Goal: Task Accomplishment & Management: Use online tool/utility

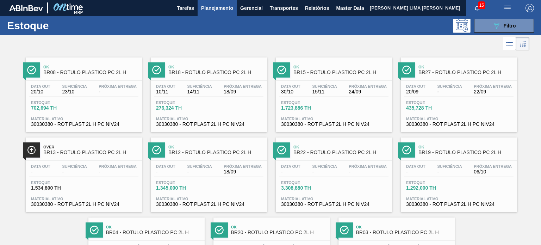
scroll to position [90, 0]
click at [523, 23] on button "089F7B8B-B2A5-4AFE-B5C0-19BA573D28AC Filtro" at bounding box center [504, 26] width 60 height 14
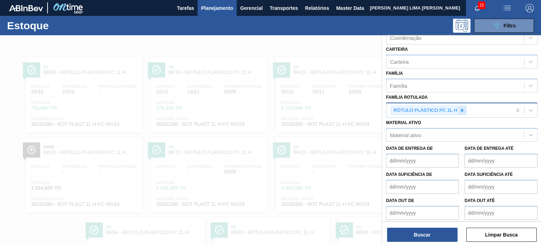
click at [459, 112] on div at bounding box center [462, 110] width 8 height 9
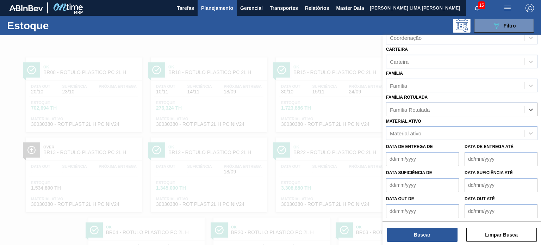
paste Rotulada "LATA AP 350ML"
type Rotulada "LATA AP 350ML"
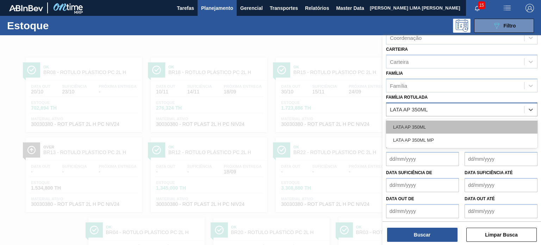
click at [445, 124] on div "LATA AP 350ML" at bounding box center [461, 126] width 151 height 13
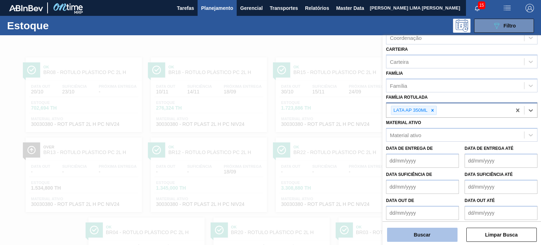
click at [437, 232] on button "Buscar" at bounding box center [422, 234] width 70 height 14
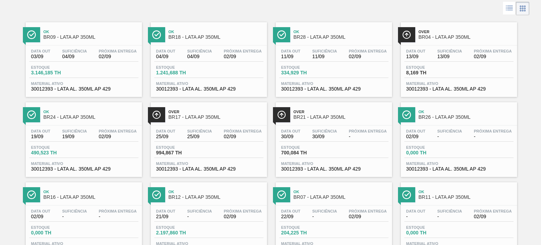
scroll to position [0, 0]
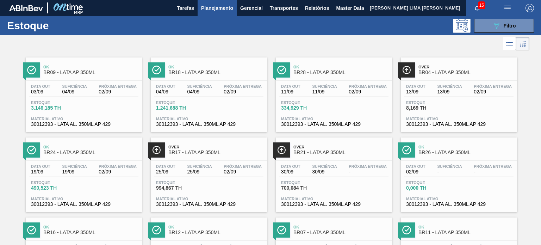
click at [499, 33] on div "Estoque 089F7B8B-B2A5-4AFE-B5C0-19BA573D28AC Filtro" at bounding box center [270, 25] width 541 height 19
click at [497, 32] on button "089F7B8B-B2A5-4AFE-B5C0-19BA573D28AC Filtro" at bounding box center [504, 26] width 60 height 14
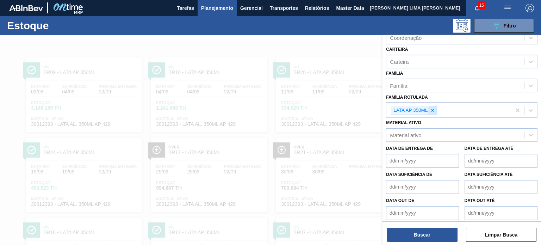
click at [435, 109] on div at bounding box center [432, 110] width 8 height 9
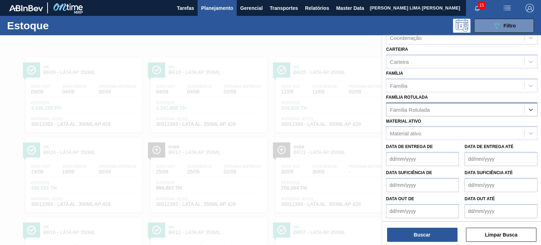
paste Rotulada "LATA SK 269ML"
type Rotulada "LATA SK 269ML"
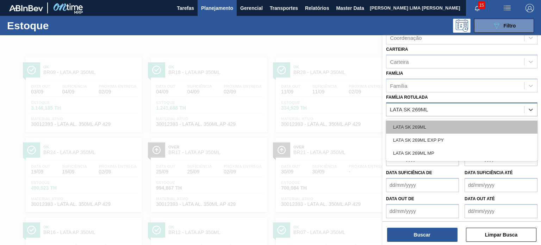
click at [435, 123] on div "LATA SK 269ML" at bounding box center [461, 126] width 151 height 13
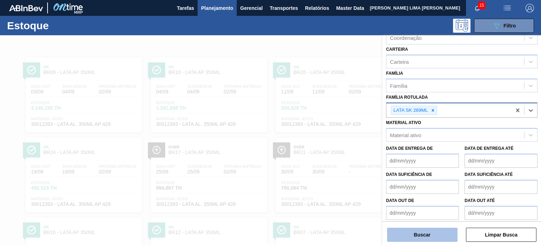
click at [435, 233] on button "Buscar" at bounding box center [422, 234] width 70 height 14
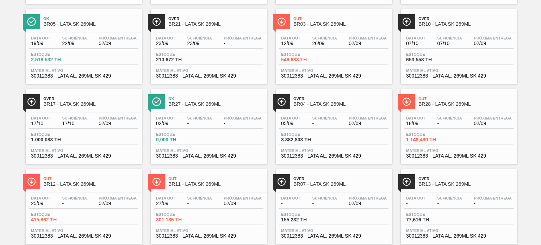
scroll to position [141, 0]
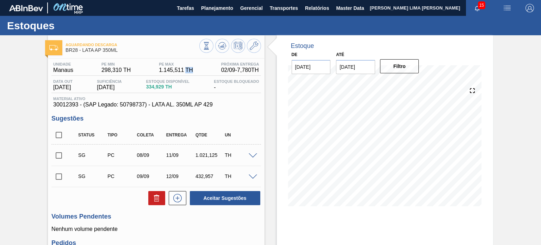
drag, startPoint x: 186, startPoint y: 74, endPoint x: 174, endPoint y: 73, distance: 11.3
click at [176, 73] on div "Unidade Manaus PE MIN 298,310 TH PE MAX 1.145,511 TH Próxima Entrega 02/09 - 7,…" at bounding box center [155, 69] width 209 height 14
click at [170, 73] on div "Unidade Manaus PE MIN 298,310 TH PE MAX 1.145,511 TH Próxima Entrega 02/09 - 7,…" at bounding box center [155, 69] width 209 height 14
click at [171, 73] on span "1.145,511 TH" at bounding box center [176, 70] width 34 height 6
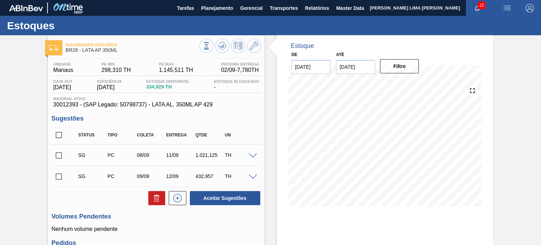
click at [500, 121] on div "Aguardando Descarga BR28 - LATA AP 350ML Unidade Manaus PE MIN 298,310 TH PE MA…" at bounding box center [270, 248] width 541 height 426
click at [321, 5] on span "Relatórios" at bounding box center [317, 8] width 24 height 8
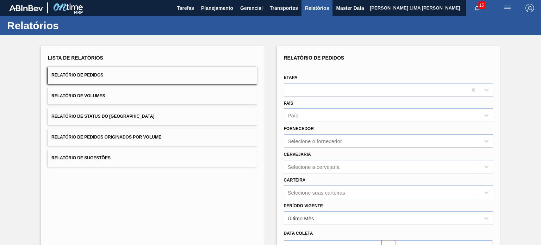
click at [180, 110] on button "Relatório de Status do Estoque" at bounding box center [152, 116] width 209 height 17
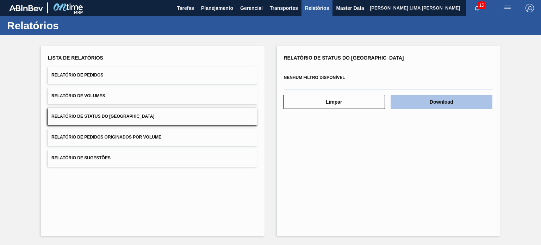
click at [437, 105] on button "Download" at bounding box center [441, 102] width 102 height 14
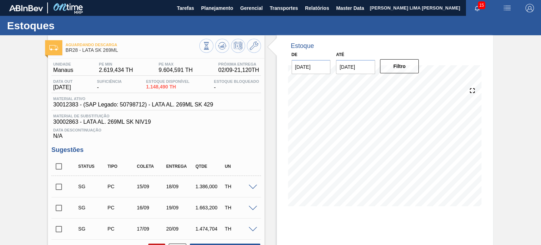
click at [349, 70] on input "03/01/2026" at bounding box center [355, 67] width 39 height 14
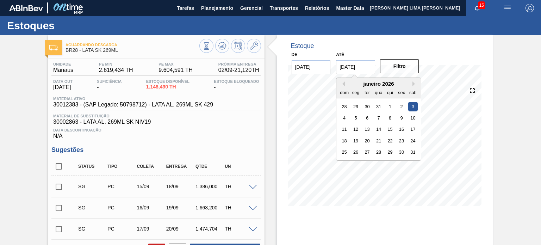
click at [412, 85] on button "Next Month" at bounding box center [414, 83] width 5 height 5
click at [413, 82] on button "Next Month" at bounding box center [414, 83] width 5 height 5
click at [409, 112] on div "5 6 7 8 9 10 11" at bounding box center [379, 117] width 80 height 11
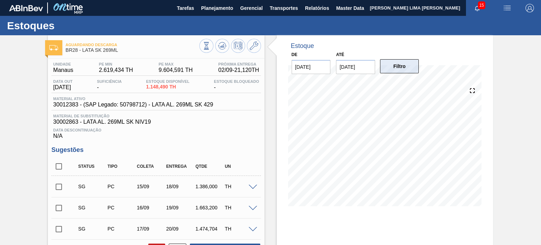
click at [403, 68] on button "Filtro" at bounding box center [399, 66] width 39 height 14
